Goal: Task Accomplishment & Management: Manage account settings

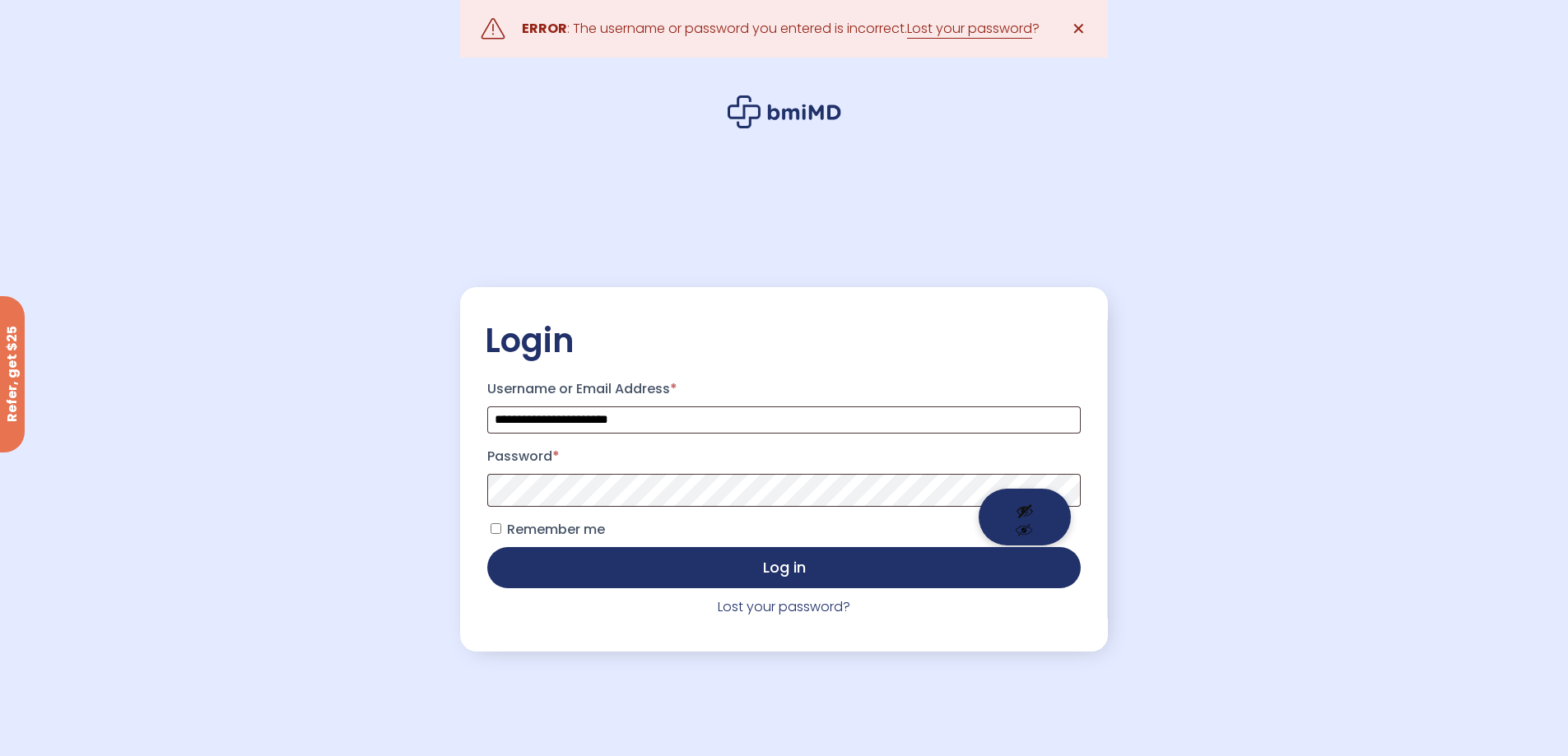
click at [1021, 503] on button "Show password" at bounding box center [1025, 516] width 92 height 57
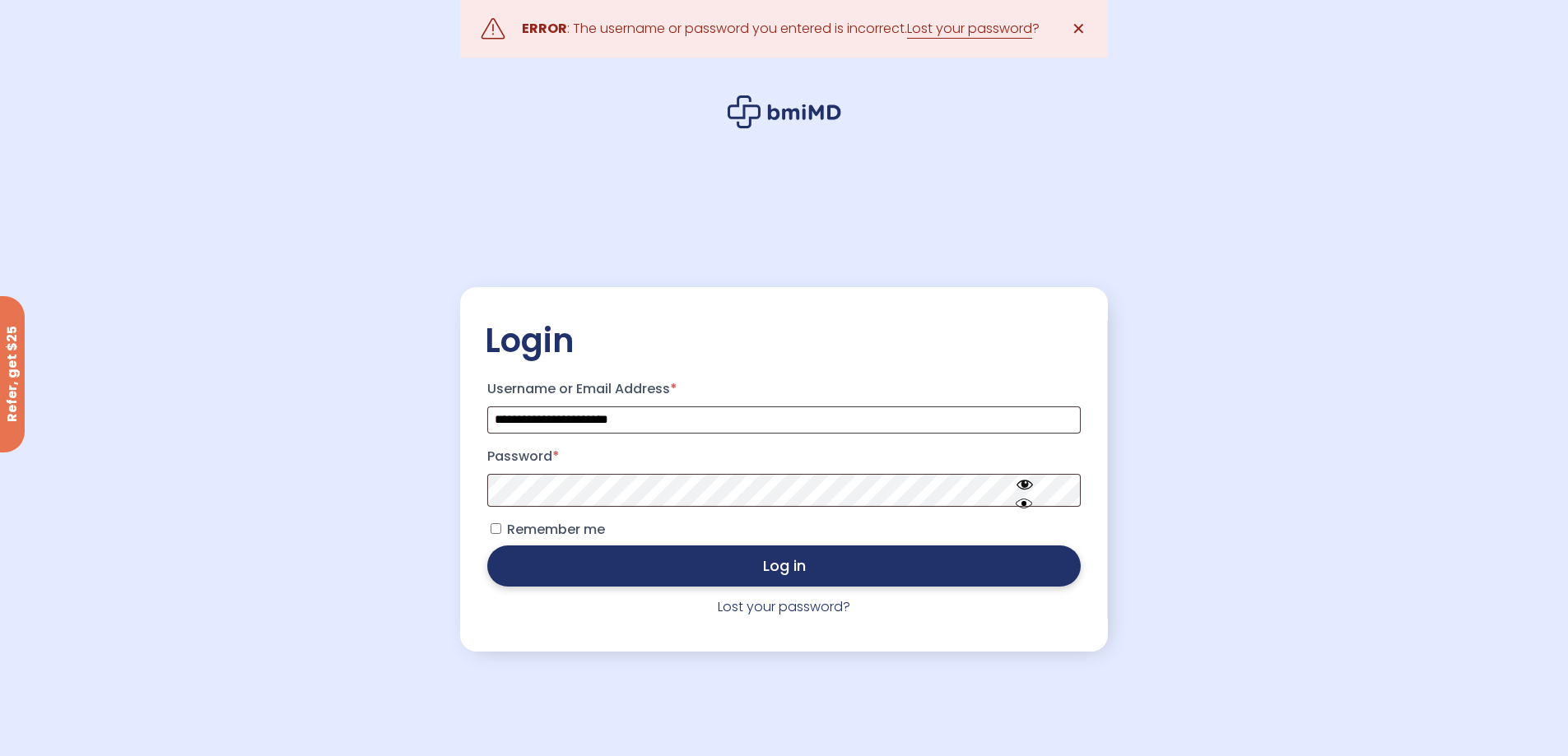
click at [799, 563] on button "Log in" at bounding box center [784, 566] width 592 height 41
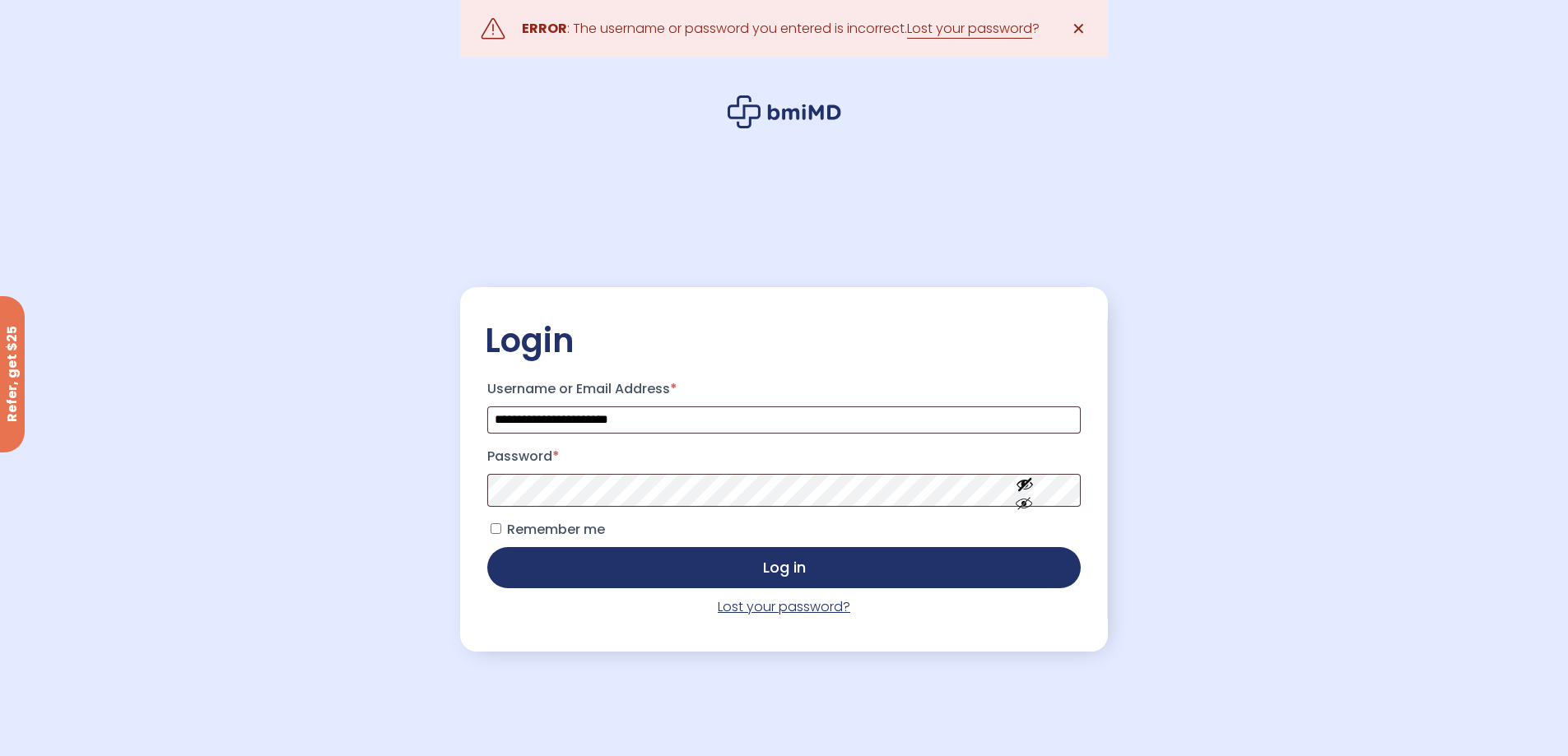
click at [797, 610] on link "Lost your password?" at bounding box center [784, 607] width 132 height 19
